Goal: Task Accomplishment & Management: Use online tool/utility

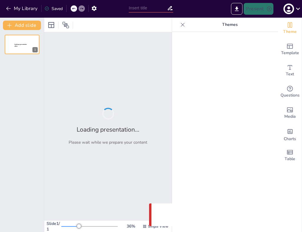
type input "New Sendsteps"
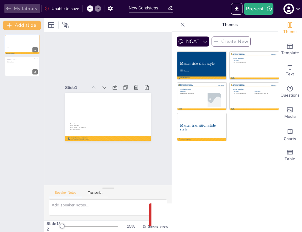
click at [23, 6] on button "My Library" at bounding box center [22, 8] width 36 height 9
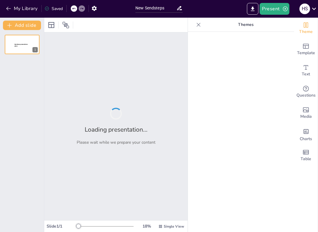
type input "New Sendsteps"
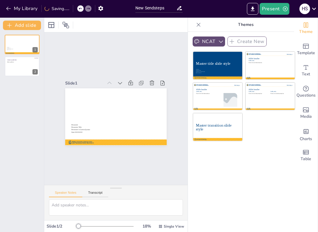
click at [209, 39] on button "NCAT" at bounding box center [209, 42] width 32 height 10
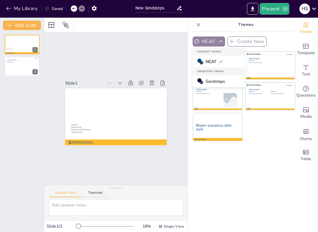
click at [209, 39] on button "NCAT" at bounding box center [209, 42] width 32 height 10
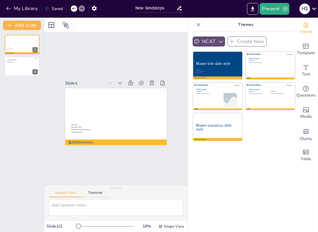
click at [202, 39] on button "NCAT" at bounding box center [209, 42] width 32 height 10
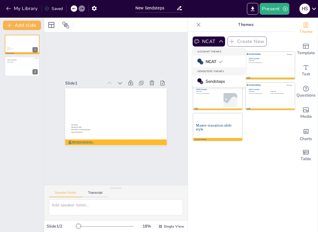
click at [206, 79] on span "Sendsteps" at bounding box center [215, 82] width 19 height 6
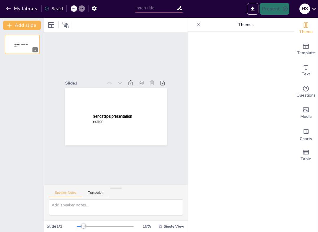
type input "New Sendsteps"
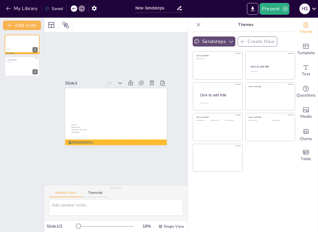
click at [215, 39] on button "Sendsteps" at bounding box center [214, 42] width 43 height 10
click at [216, 40] on button "Sendsteps" at bounding box center [214, 42] width 43 height 10
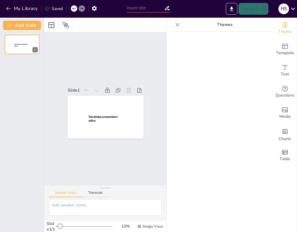
type input "New Sendsteps"
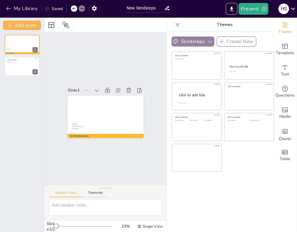
click at [188, 42] on button "Sendsteps" at bounding box center [192, 42] width 43 height 10
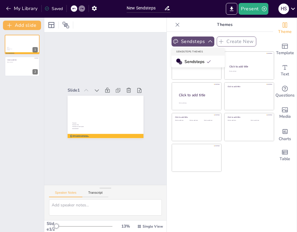
click at [201, 42] on button "Sendsteps" at bounding box center [192, 42] width 43 height 10
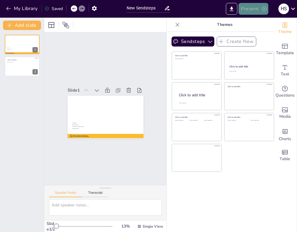
click at [254, 6] on button "Present" at bounding box center [252, 9] width 29 height 12
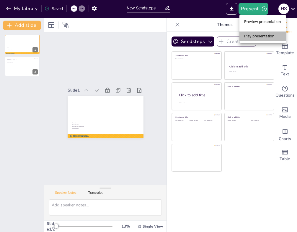
click at [258, 39] on li "Play presentation" at bounding box center [262, 36] width 46 height 9
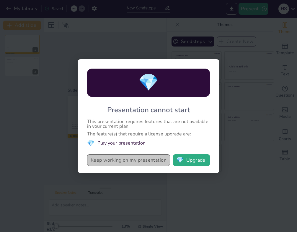
click at [157, 160] on button "Keep working on my presentation" at bounding box center [128, 161] width 83 height 12
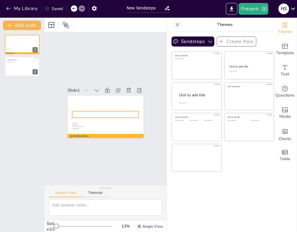
click at [114, 112] on span "Master title slide style" at bounding box center [98, 115] width 53 height 6
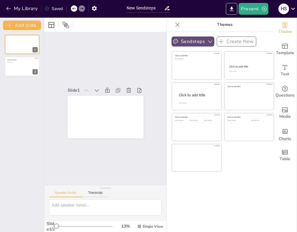
click at [194, 41] on button "Sendsteps" at bounding box center [192, 42] width 43 height 10
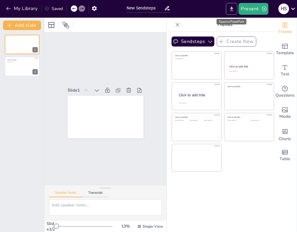
click at [236, 8] on button "Export to PowerPoint" at bounding box center [232, 9] width 12 height 12
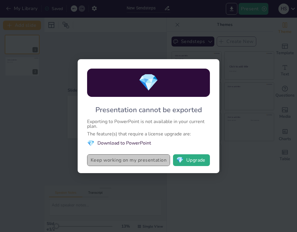
click at [151, 164] on button "Keep working on my presentation" at bounding box center [128, 161] width 83 height 12
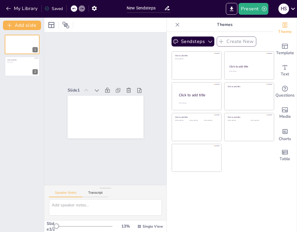
click at [247, 195] on div "Sendsteps Create New Click to add title Click to add text Click to add title Cl…" at bounding box center [220, 132] width 106 height 201
